Goal: Task Accomplishment & Management: Use online tool/utility

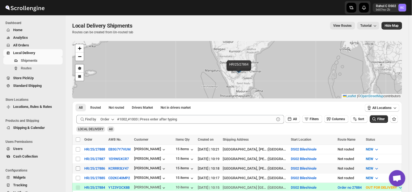
click at [77, 168] on input "Select shipment" at bounding box center [78, 169] width 4 height 4
checkbox input "true"
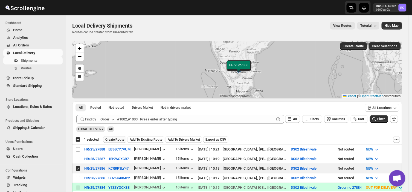
click at [119, 140] on span "Create Route" at bounding box center [114, 140] width 19 height 4
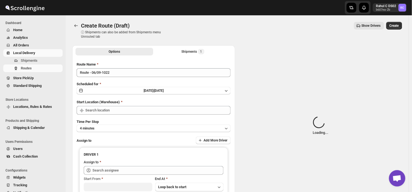
type input "DS02 Bileshivale"
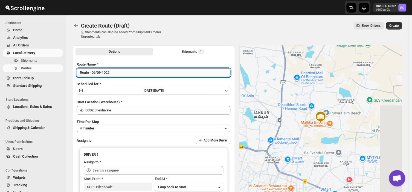
click at [112, 72] on input "Route - 06/09-1022" at bounding box center [154, 72] width 154 height 9
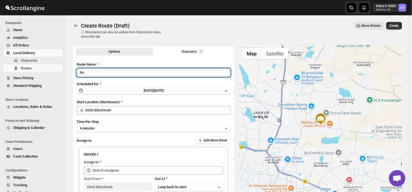
type input "R"
type input "Order no 27886"
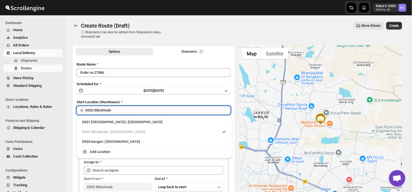
click at [125, 111] on input "DS02 Bileshivale" at bounding box center [157, 110] width 145 height 9
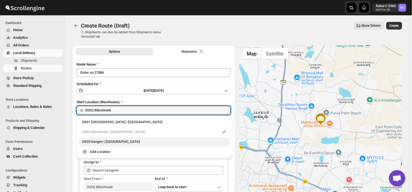
click at [91, 141] on div "DS03 Kengeri | [GEOGRAPHIC_DATA]" at bounding box center [154, 141] width 145 height 5
type input "DS03 Kengeri"
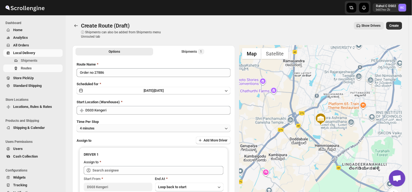
click at [103, 127] on button "4 minutes" at bounding box center [154, 129] width 154 height 8
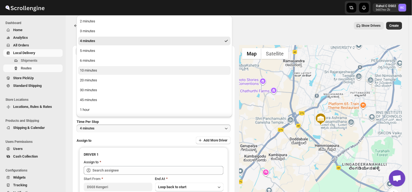
click at [91, 71] on div "10 minutes" at bounding box center [88, 70] width 17 height 5
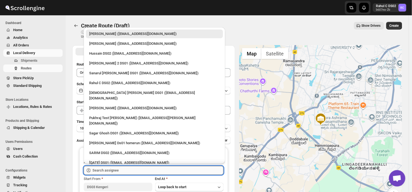
click at [123, 170] on input "text" at bounding box center [157, 170] width 131 height 9
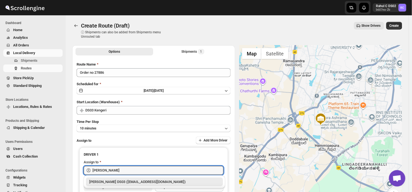
click at [113, 181] on div "[PERSON_NAME] DS03 ([EMAIL_ADDRESS][DOMAIN_NAME])" at bounding box center [154, 182] width 131 height 5
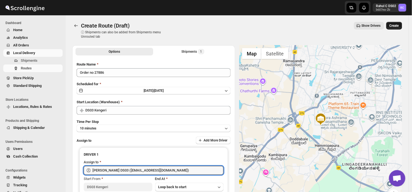
type input "[PERSON_NAME] DS03 ([EMAIL_ADDRESS][DOMAIN_NAME])"
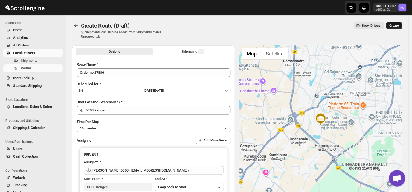
click at [396, 24] on span "Create" at bounding box center [394, 26] width 9 height 4
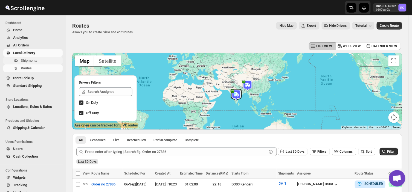
click at [42, 61] on span "Shipments" at bounding box center [41, 60] width 41 height 5
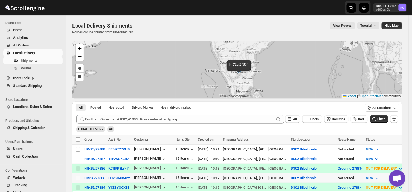
click at [77, 176] on input "Select shipment" at bounding box center [78, 178] width 4 height 4
checkbox input "true"
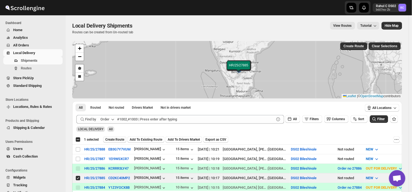
click at [113, 138] on span "Create Route" at bounding box center [114, 140] width 19 height 4
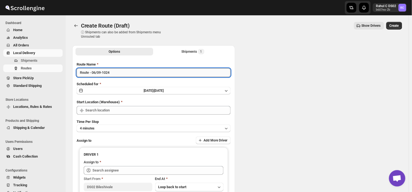
type input "DS02 Bileshivale"
click at [113, 73] on input "Route - 06/09-1024" at bounding box center [154, 72] width 154 height 9
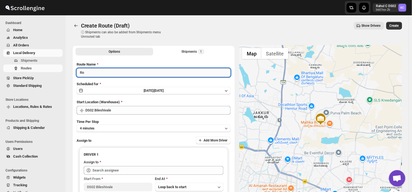
type input "R"
type input "Order no 27885"
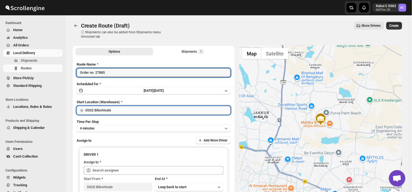
click at [117, 112] on input "DS02 Bileshivale" at bounding box center [157, 110] width 145 height 9
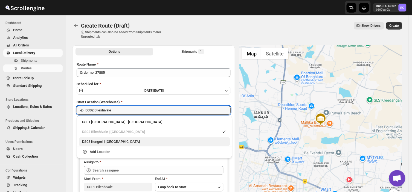
click at [95, 143] on div "DS03 Kengeri | [GEOGRAPHIC_DATA]" at bounding box center [154, 141] width 145 height 5
type input "DS03 Kengeri"
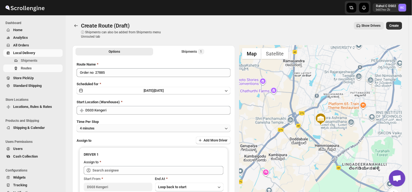
click at [105, 129] on button "4 minutes" at bounding box center [154, 129] width 154 height 8
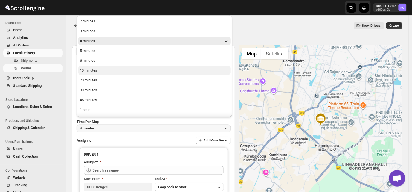
click at [88, 70] on div "10 minutes" at bounding box center [88, 70] width 17 height 5
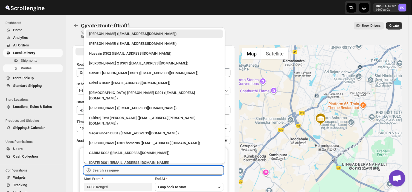
click at [122, 171] on input "text" at bounding box center [157, 170] width 131 height 9
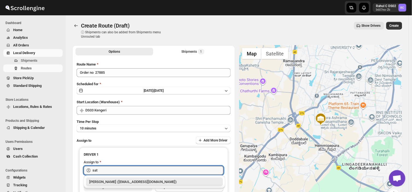
click at [132, 184] on div "[PERSON_NAME] ([EMAIL_ADDRESS][DOMAIN_NAME])" at bounding box center [154, 182] width 131 height 5
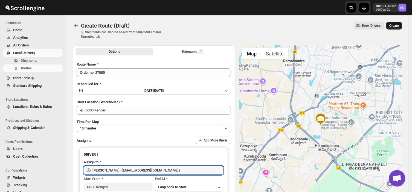
type input "[PERSON_NAME] ([EMAIL_ADDRESS][DOMAIN_NAME])"
click at [401, 23] on button "Create" at bounding box center [394, 26] width 16 height 8
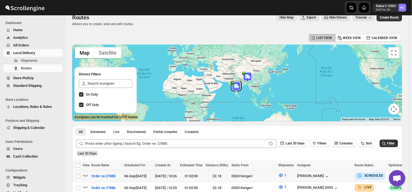
scroll to position [40, 0]
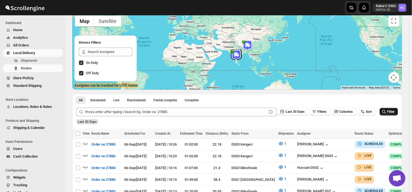
click at [383, 115] on button "Filter" at bounding box center [389, 112] width 18 height 8
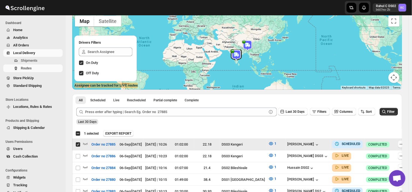
click at [399, 144] on icon "button" at bounding box center [401, 144] width 5 height 5
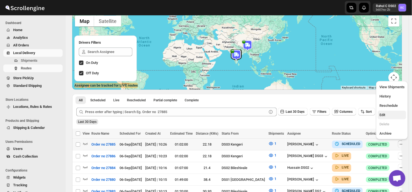
click at [381, 114] on span "Edit" at bounding box center [383, 115] width 6 height 4
checkbox input "true"
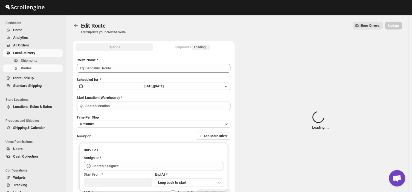
type input "Order no 27885"
type input "DS03 Kengeri"
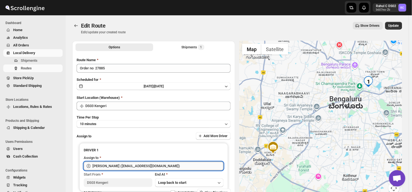
click at [168, 166] on input "[PERSON_NAME] ([EMAIL_ADDRESS][DOMAIN_NAME])" at bounding box center [157, 166] width 131 height 9
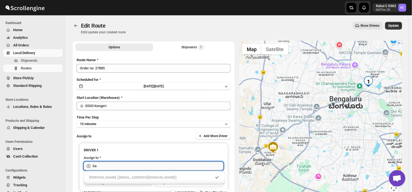
type input "S"
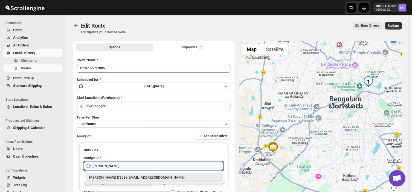
click at [154, 179] on div "[PERSON_NAME] DS03 ([EMAIL_ADDRESS][DOMAIN_NAME])" at bounding box center [154, 177] width 131 height 5
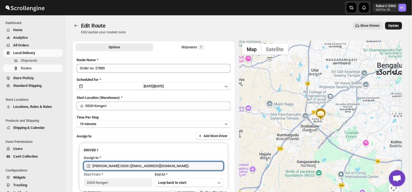
type input "[PERSON_NAME] DS03 ([EMAIL_ADDRESS][DOMAIN_NAME])"
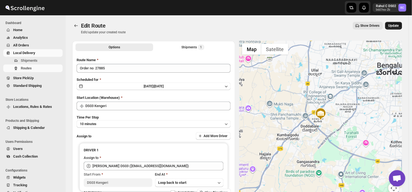
click at [398, 25] on span "Update" at bounding box center [394, 26] width 10 height 4
